Goal: Information Seeking & Learning: Learn about a topic

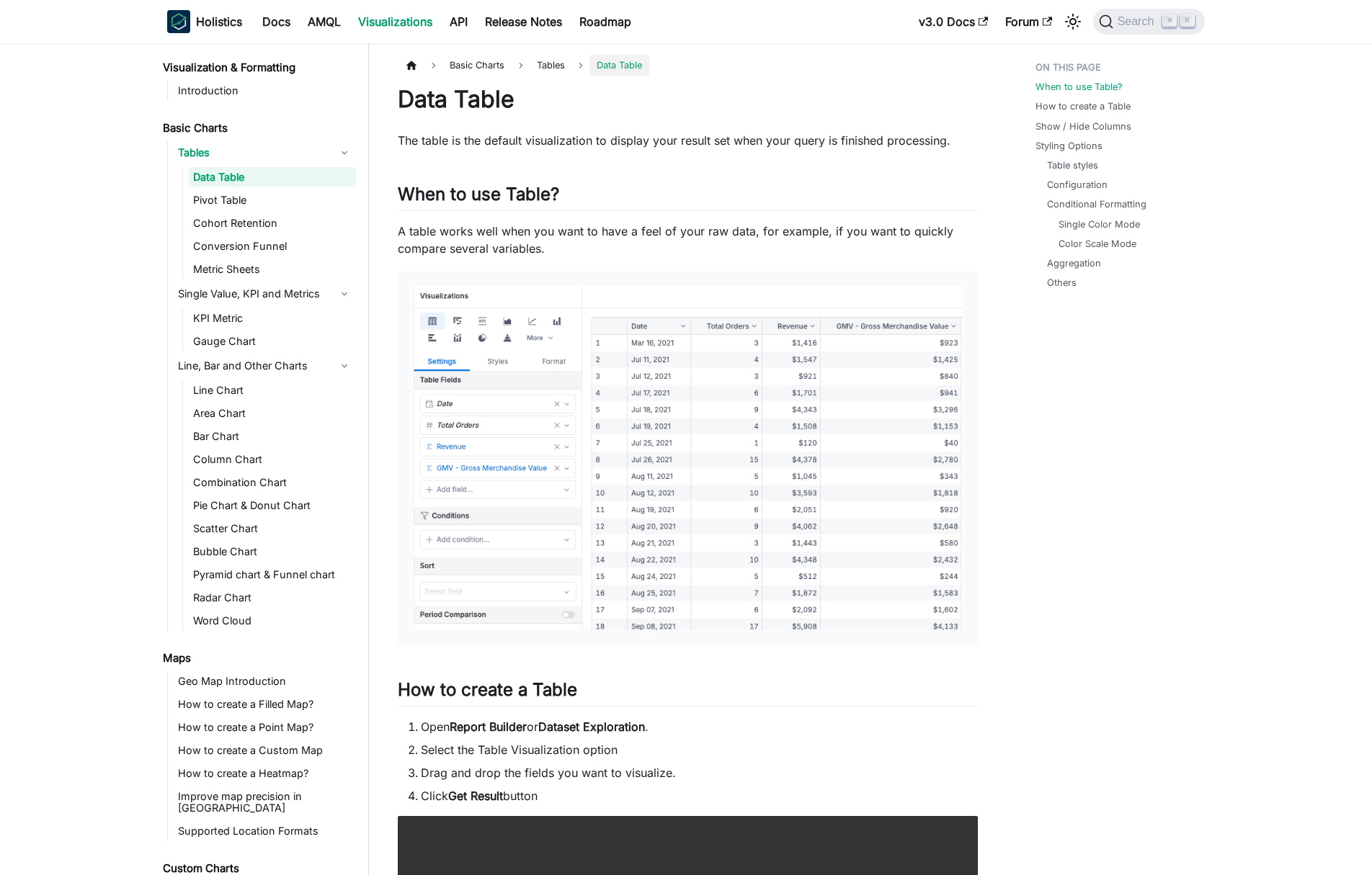
click at [1117, 158] on li "Table styles" at bounding box center [1118, 165] width 143 height 13
click at [1135, 14] on span "Search" at bounding box center [1130, 21] width 64 height 14
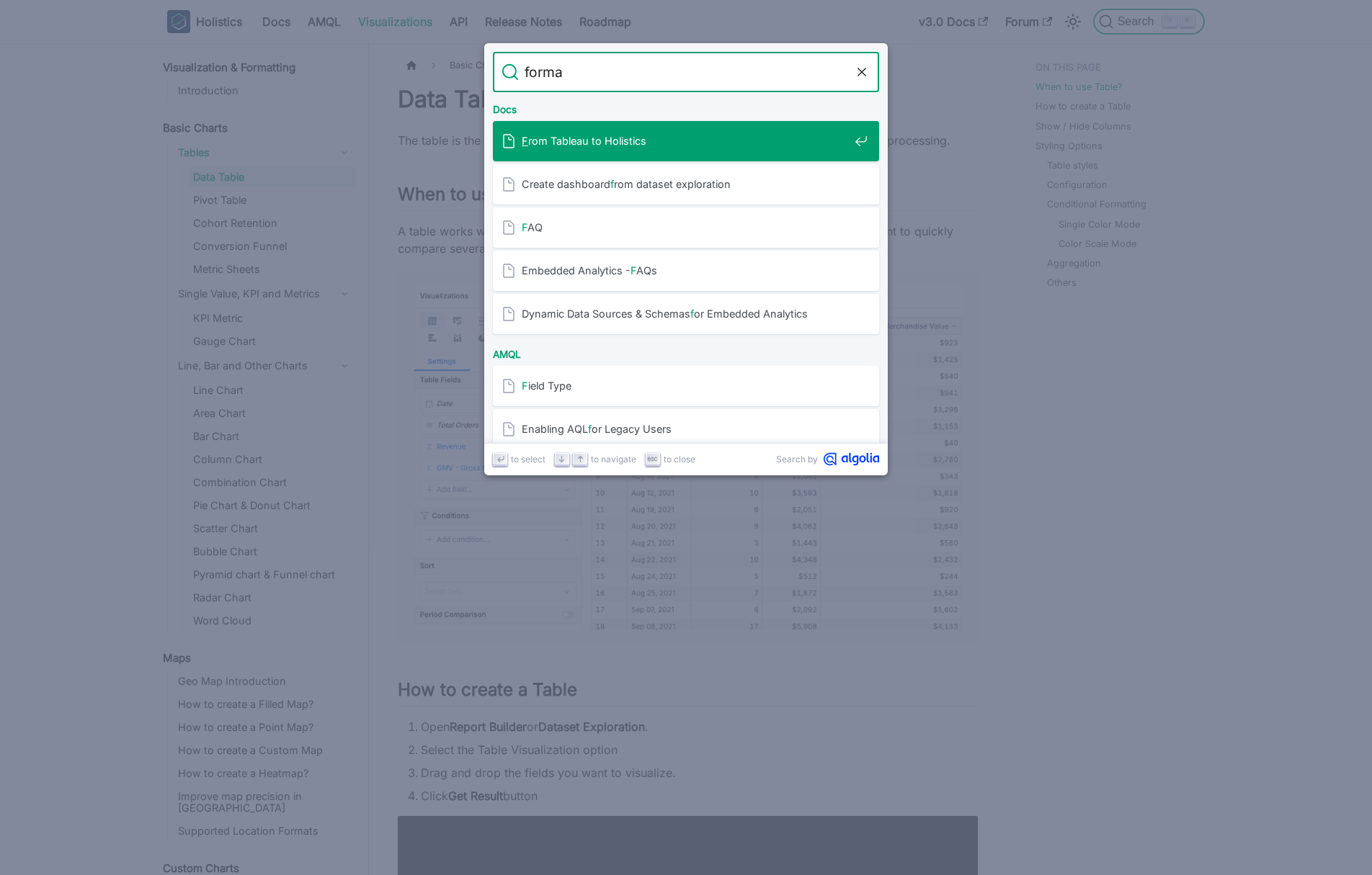
type input "format"
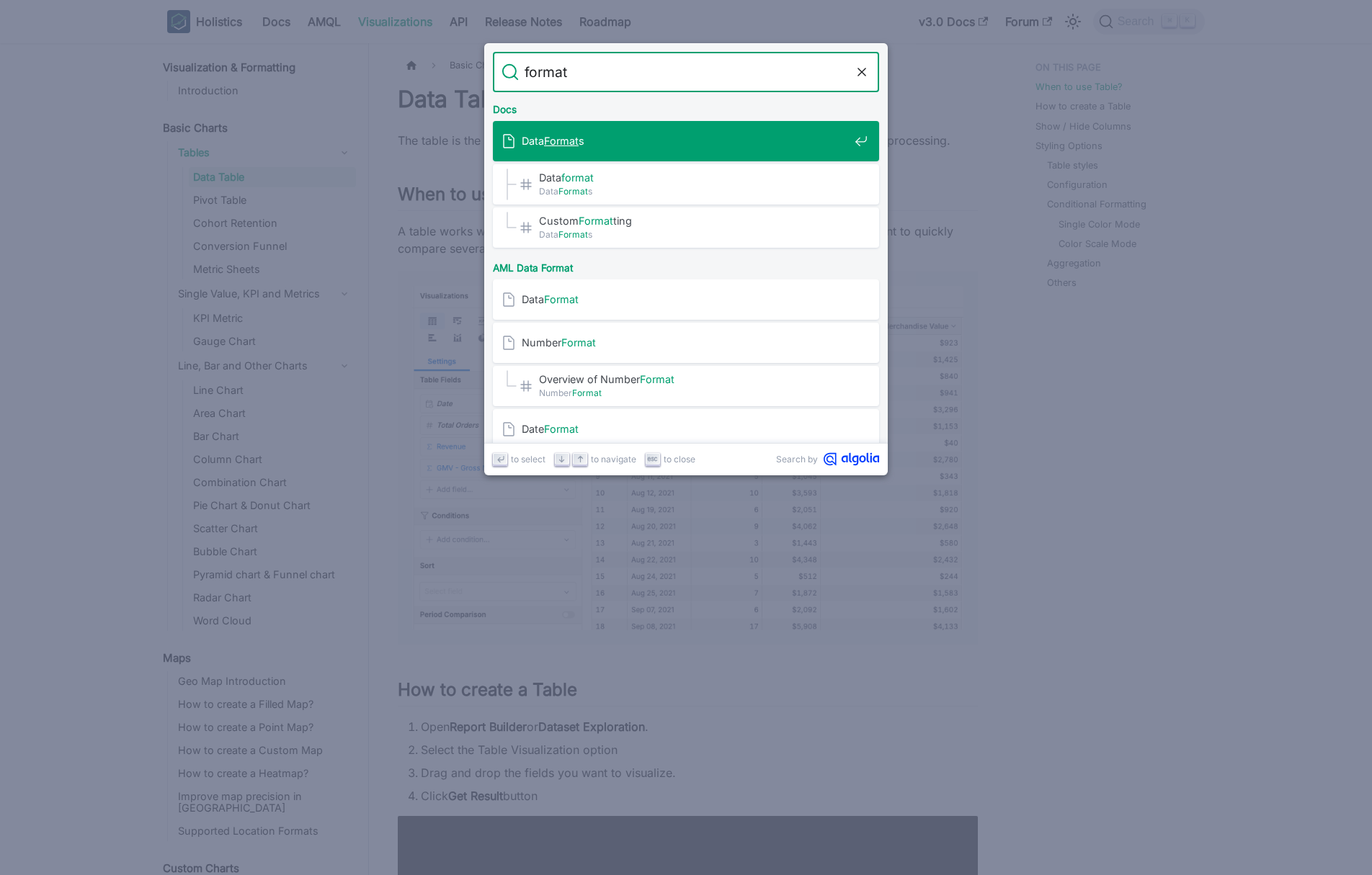
click at [582, 142] on span "Data Format s" at bounding box center [685, 141] width 327 height 13
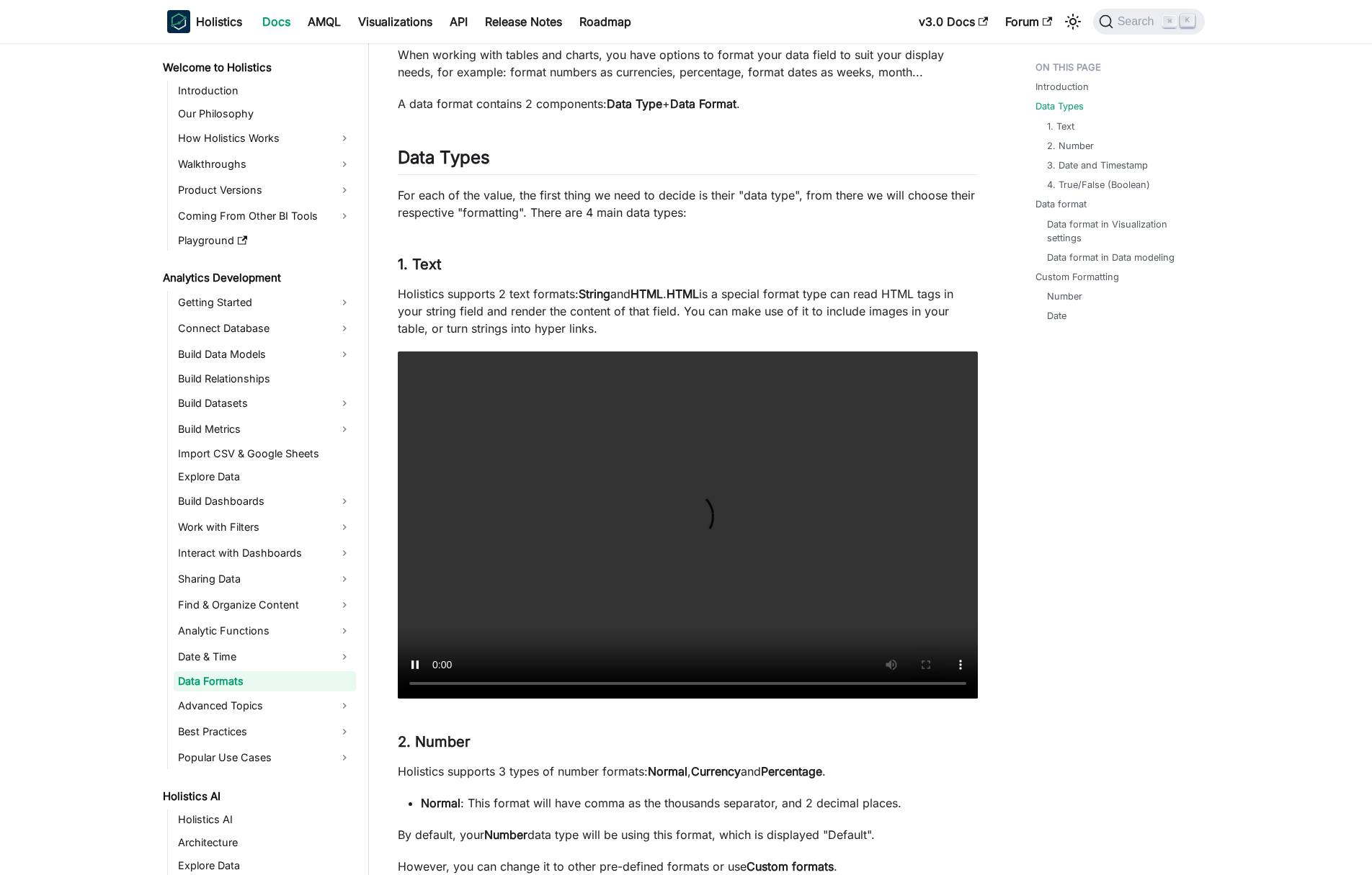
scroll to position [153, 0]
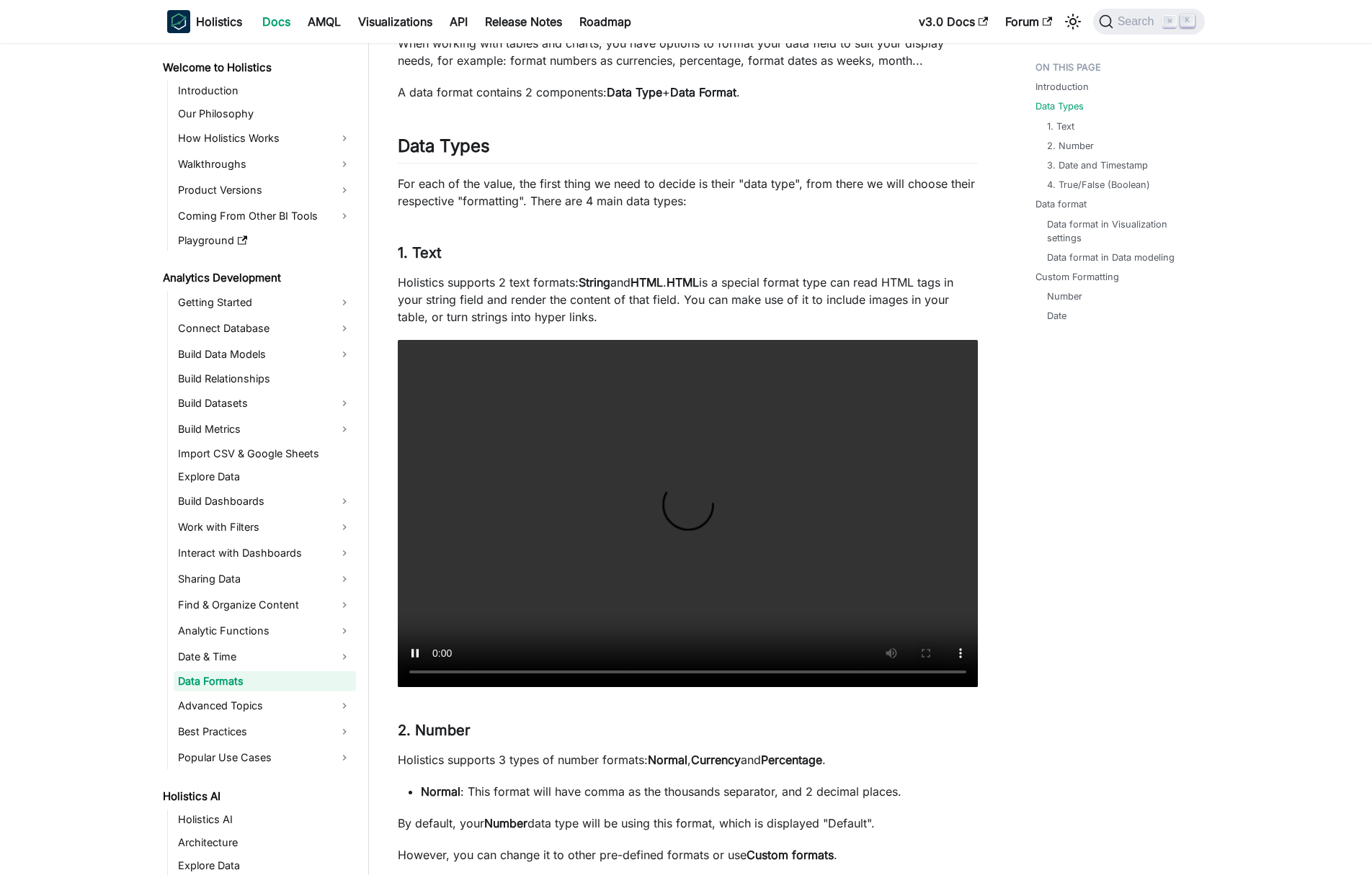
click at [699, 283] on strong "HTML" at bounding box center [682, 282] width 32 height 14
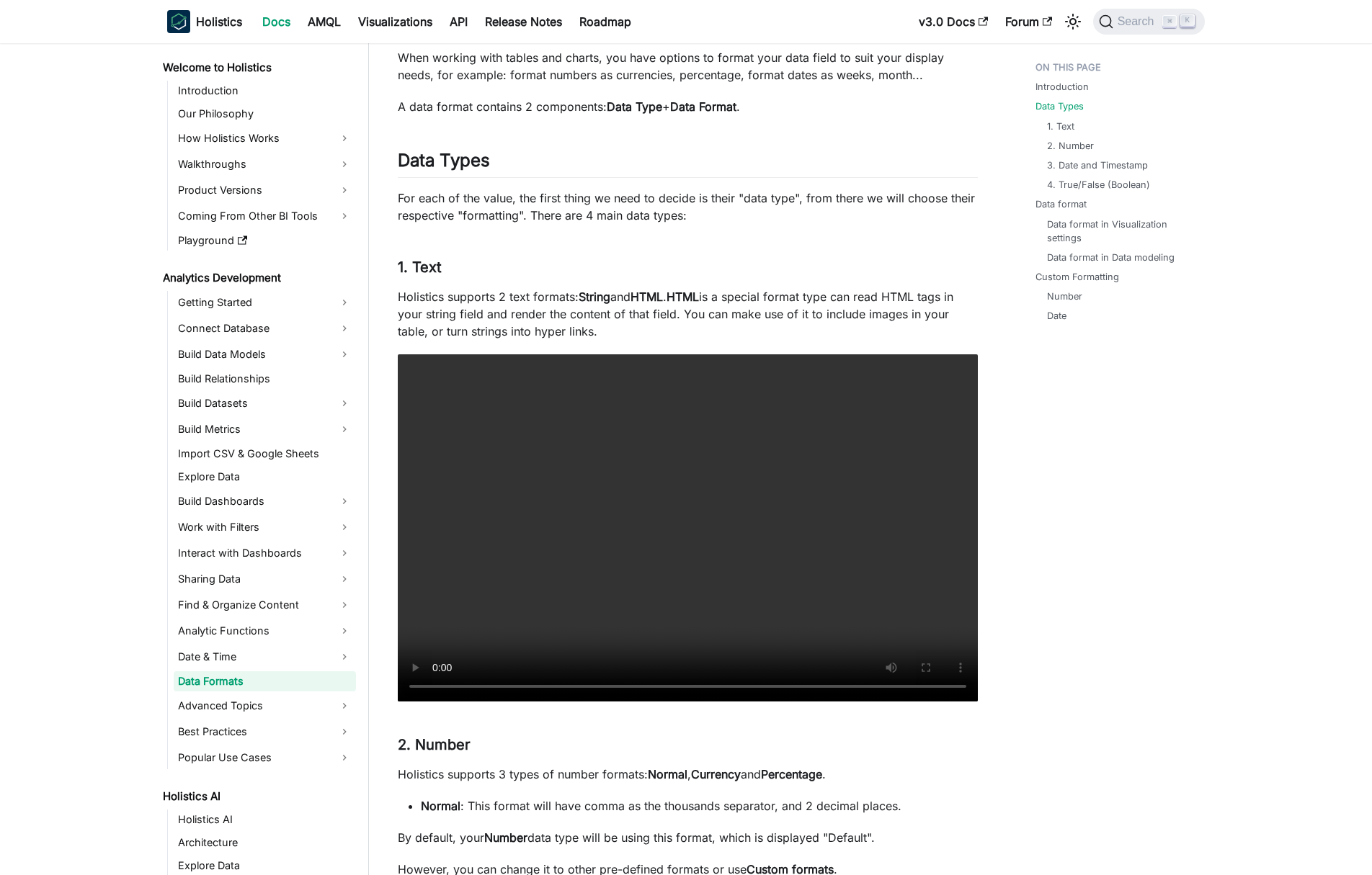
scroll to position [136, 0]
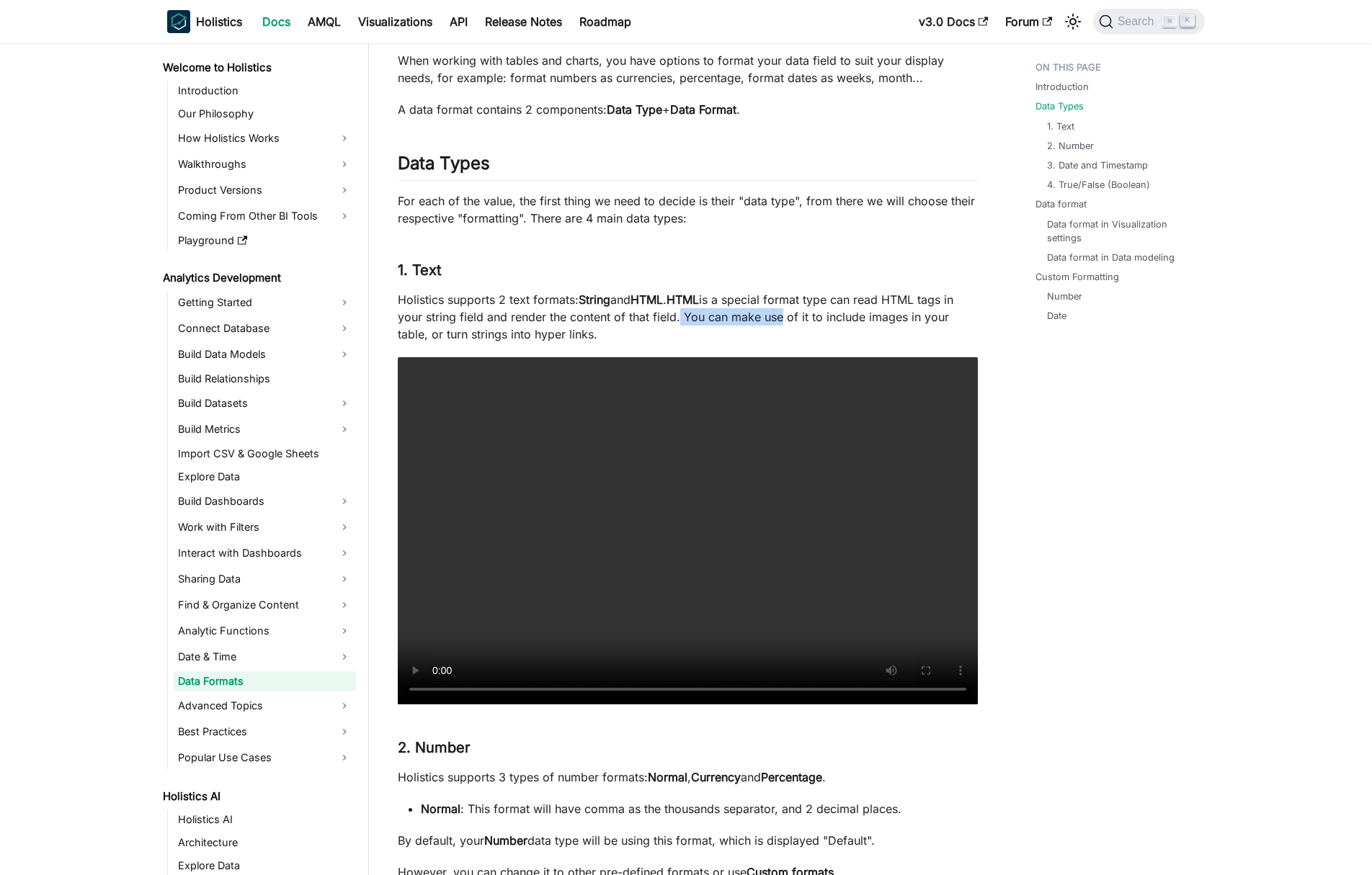
drag, startPoint x: 675, startPoint y: 317, endPoint x: 774, endPoint y: 321, distance: 99.1
click at [774, 320] on p "Holistics supports 2 text formats: String and HTML . HTML is a special format t…" at bounding box center [687, 317] width 580 height 52
click at [774, 321] on p "Holistics supports 2 text formats: String and HTML . HTML is a special format t…" at bounding box center [687, 317] width 580 height 52
click at [909, 301] on p "Holistics supports 2 text formats: String and HTML . HTML is a special format t…" at bounding box center [687, 317] width 580 height 52
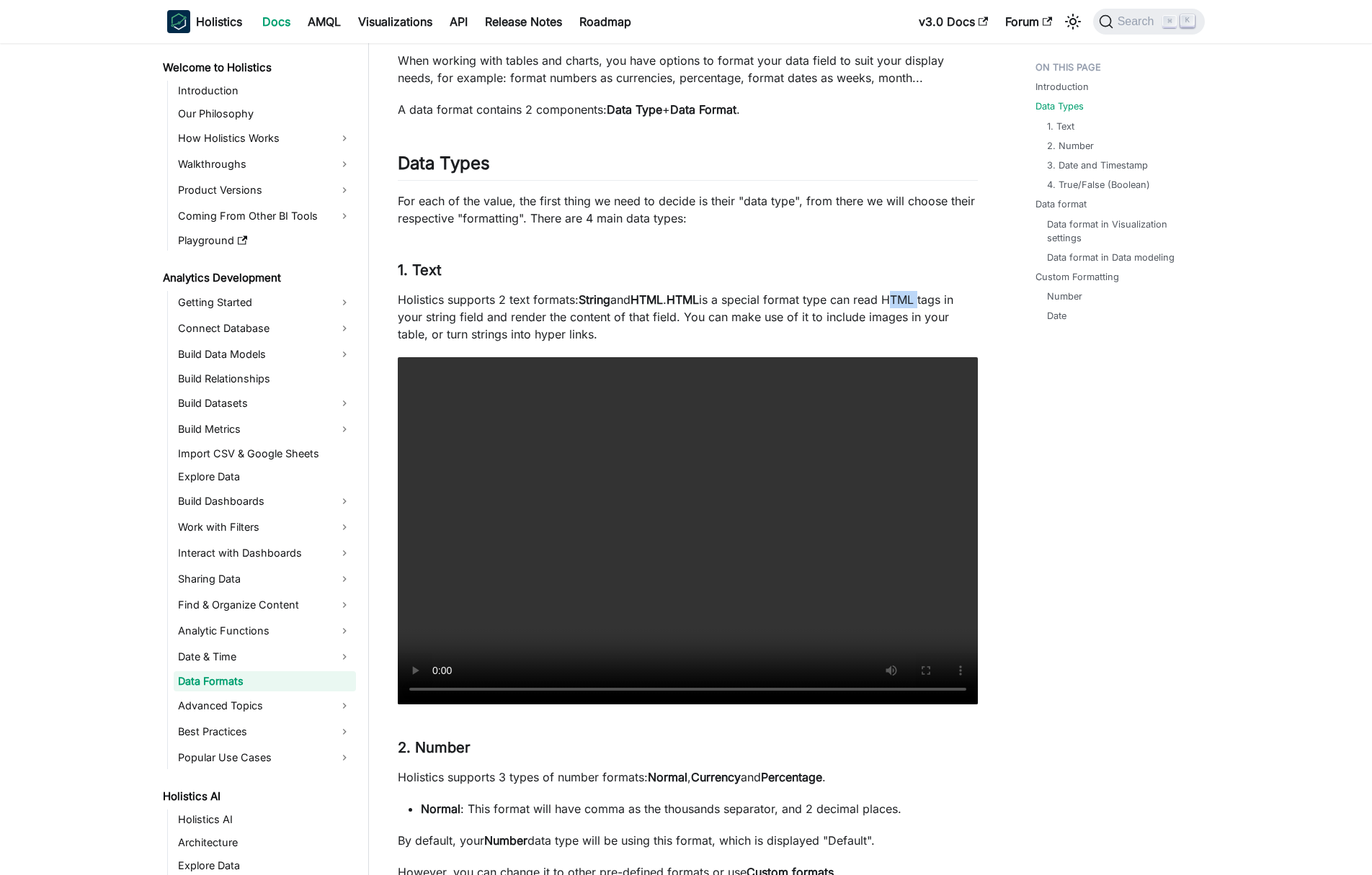
copy p "HTML"
click at [1062, 122] on link "1. Text" at bounding box center [1063, 126] width 27 height 13
